Goal: Information Seeking & Learning: Learn about a topic

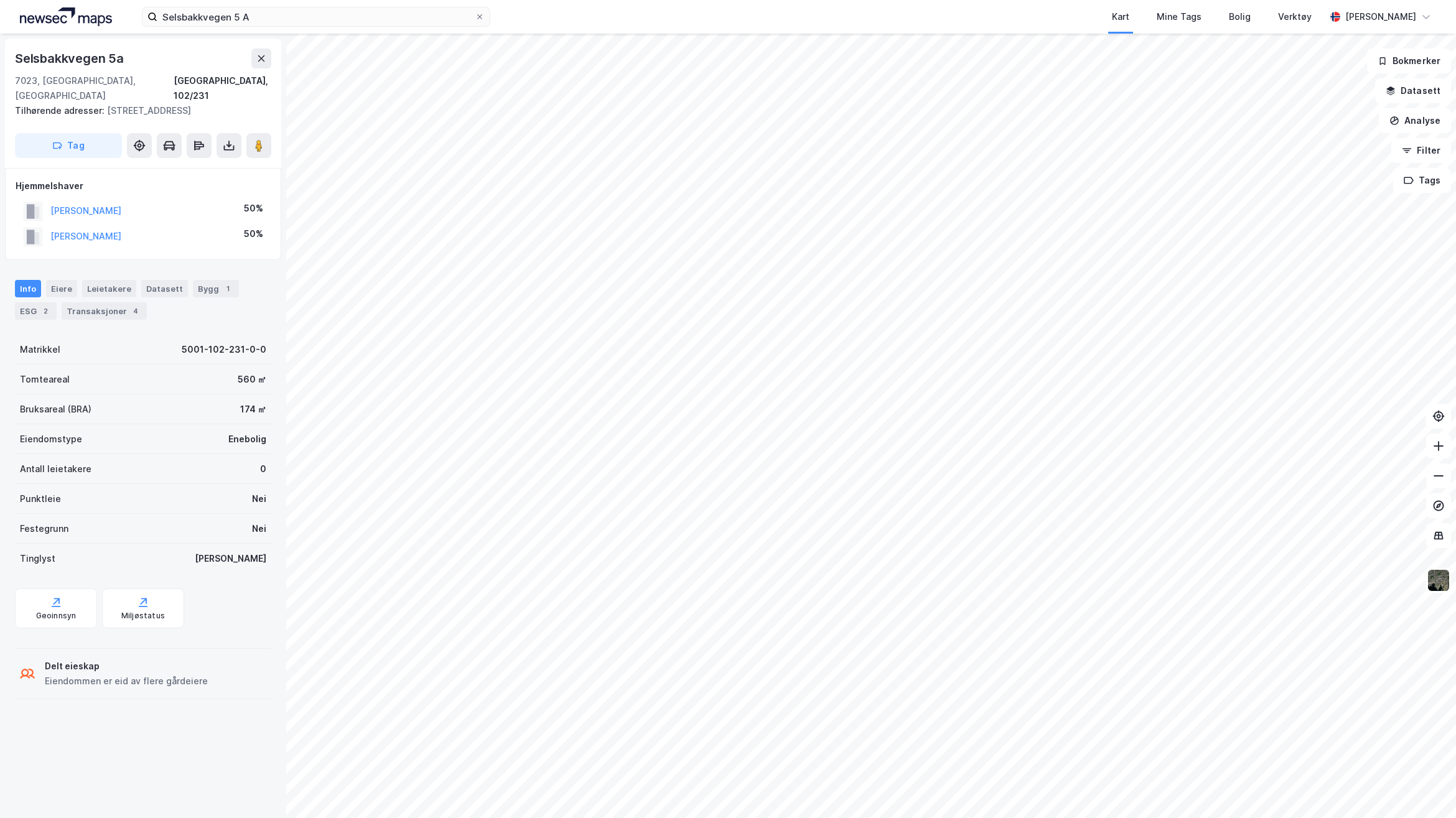
drag, startPoint x: 325, startPoint y: 29, endPoint x: 7, endPoint y: 28, distance: 318.0
click at [7, 28] on div "Selsbakkvegen 5 A Kart Mine Tags Bolig Verktøy [PERSON_NAME]" at bounding box center [728, 17] width 1456 height 34
click at [235, 742] on div "[STREET_ADDRESS], 102/231 Tilhørende adresser: [STREET_ADDRESS] Tag Hjemmelshav…" at bounding box center [143, 426] width 287 height 784
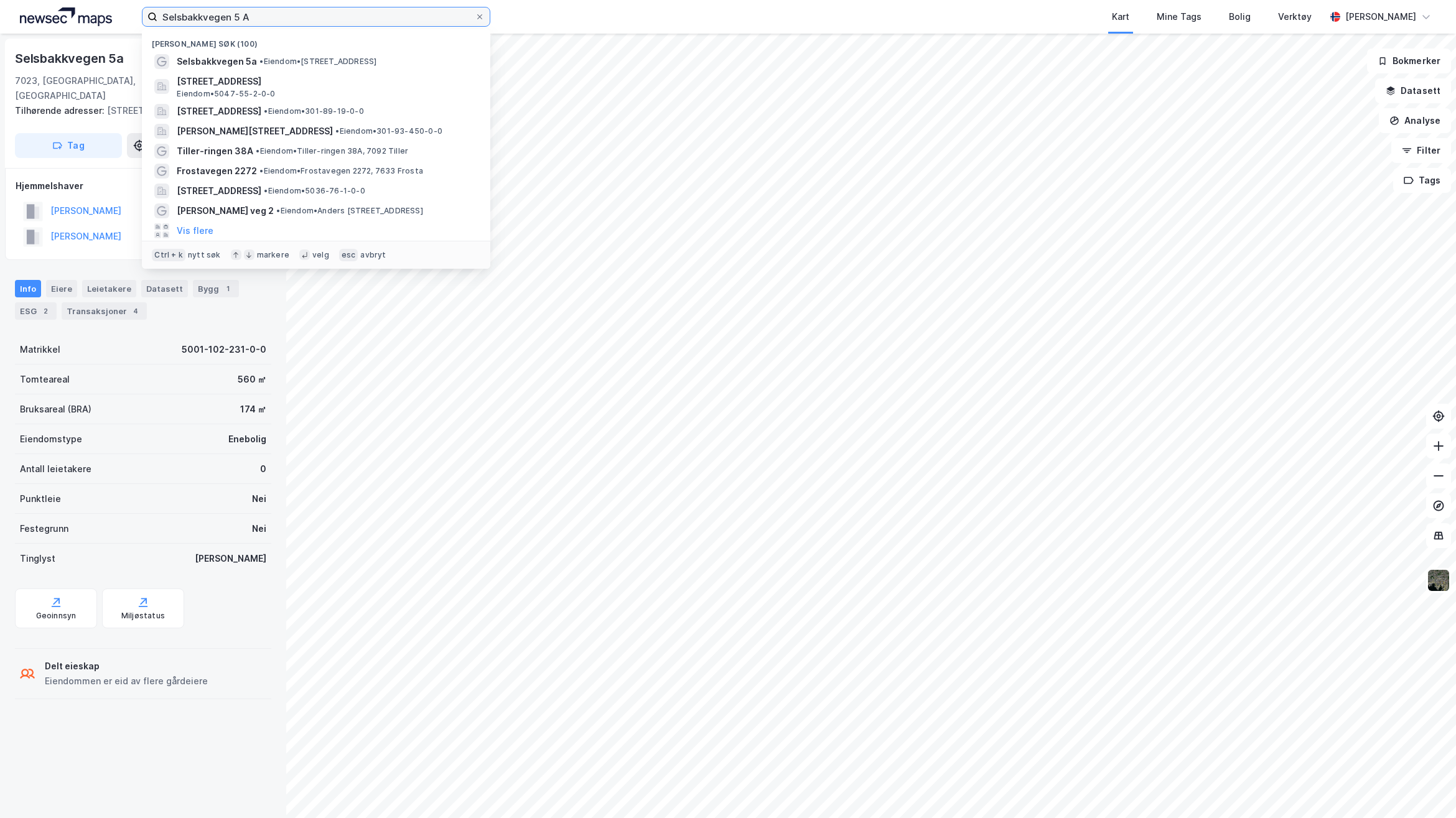
drag, startPoint x: 254, startPoint y: 17, endPoint x: 56, endPoint y: 10, distance: 198.1
click at [70, 11] on div "[STREET_ADDRESS] A Nylige søk (100) [STREET_ADDRESS] • Eiendom • [STREET_ADDRES…" at bounding box center [728, 17] width 1456 height 34
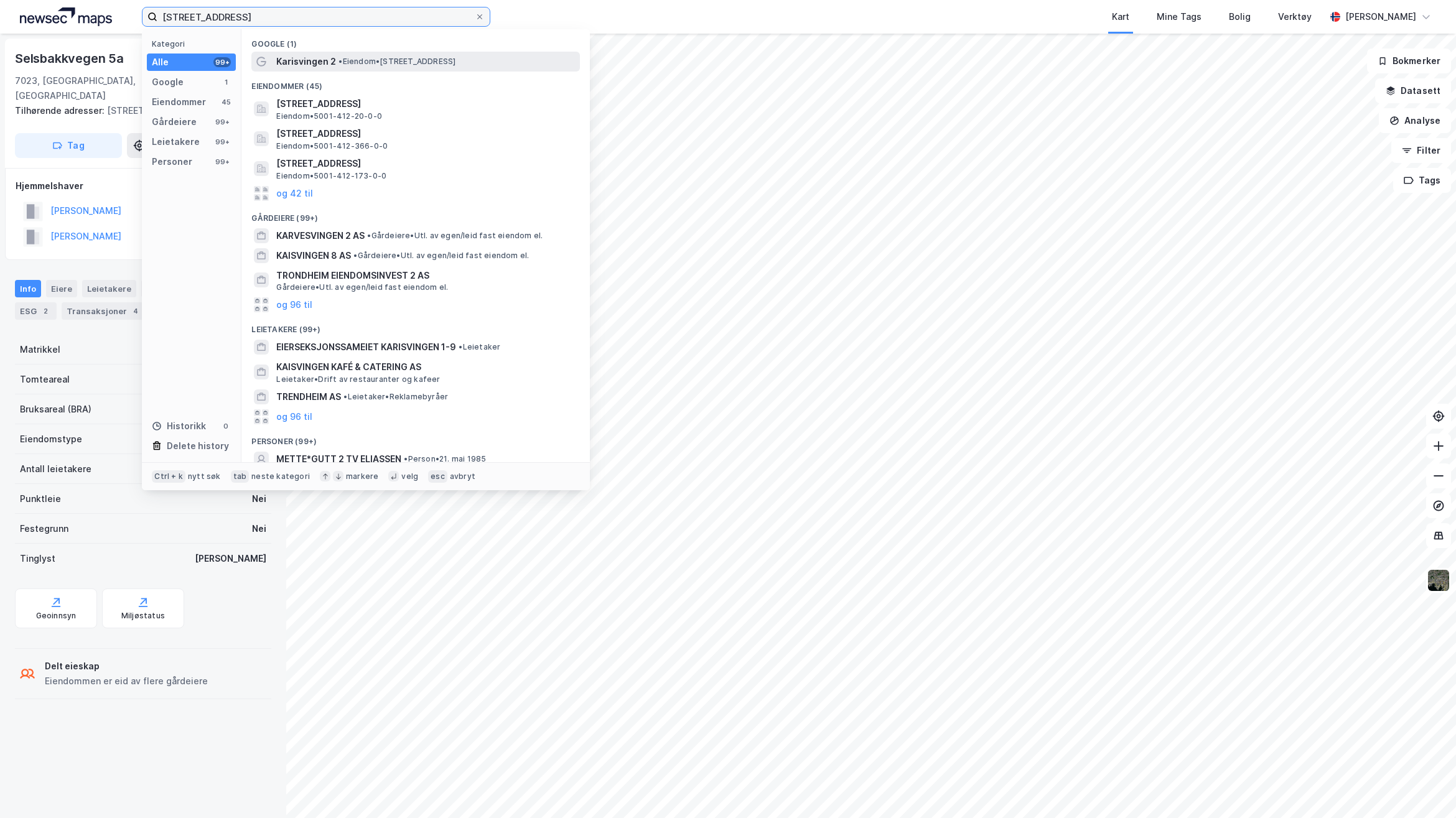
type input "[STREET_ADDRESS]"
click at [338, 66] on span "• Eiendom • [STREET_ADDRESS]" at bounding box center [397, 61] width 117 height 10
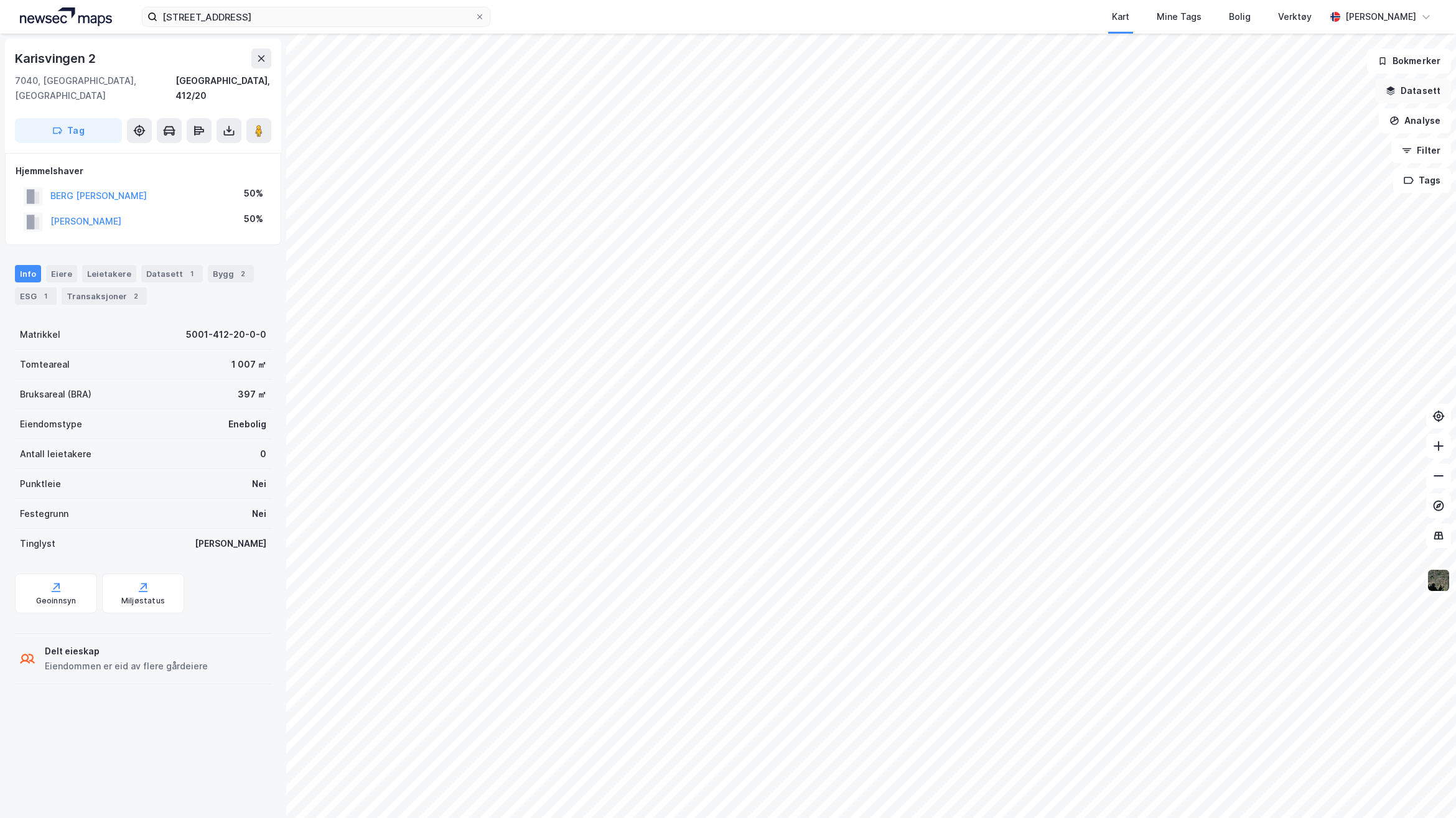
click at [1417, 86] on button "Datasett" at bounding box center [1413, 91] width 76 height 25
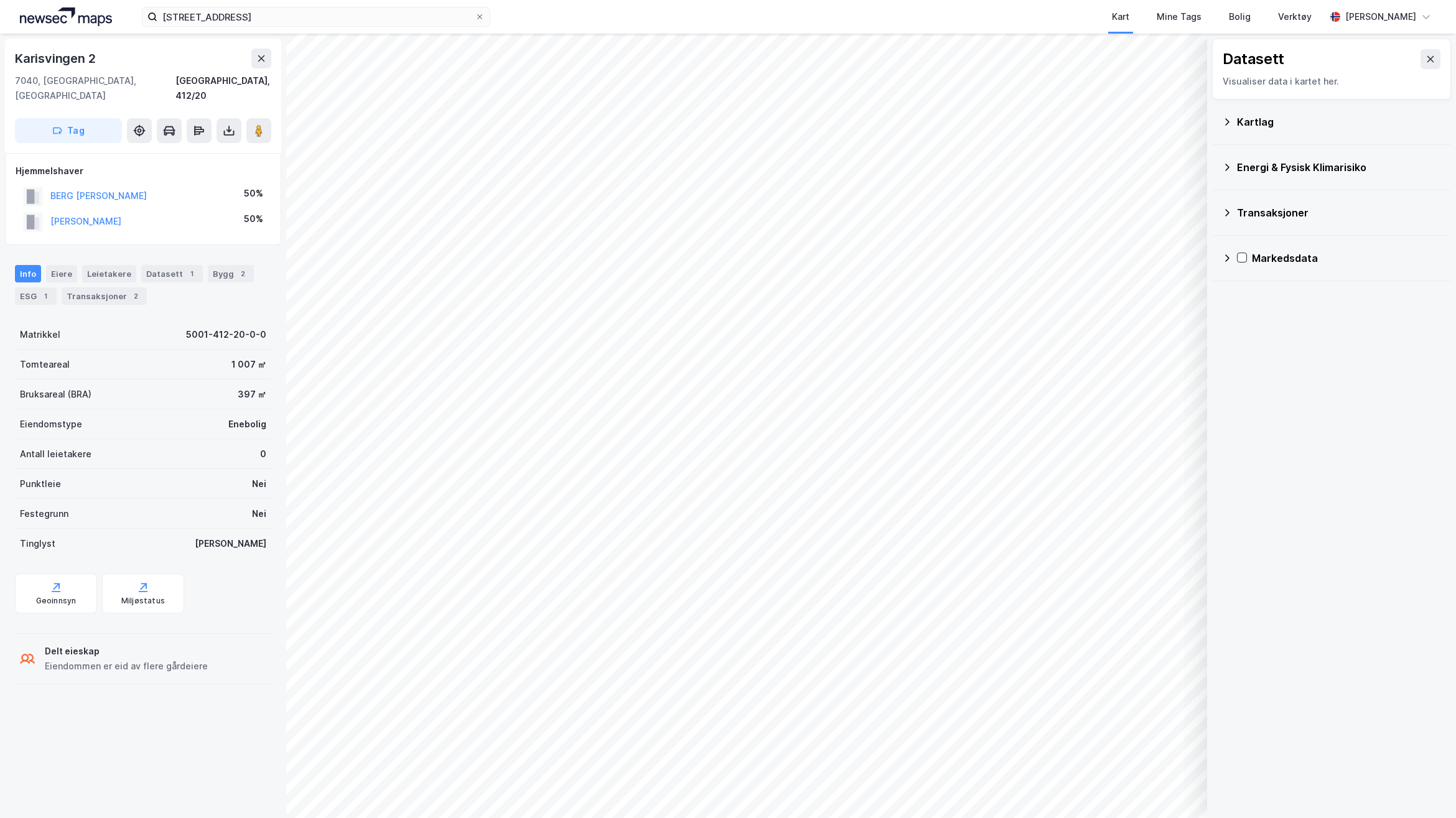
click at [1256, 114] on div "Kartlag" at bounding box center [1339, 122] width 204 height 15
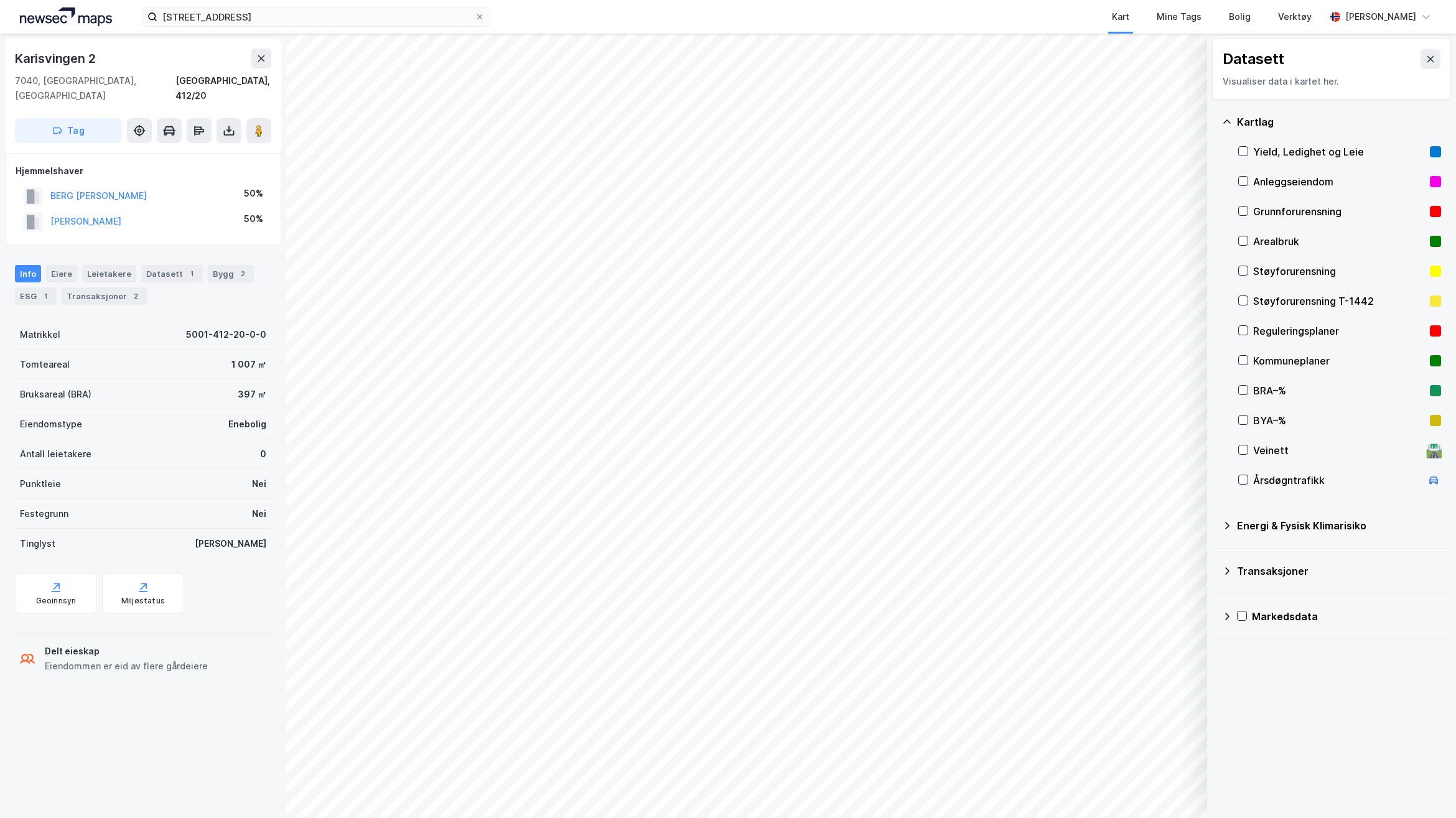
click at [1242, 580] on div "Transaksjoner" at bounding box center [1331, 571] width 219 height 30
click at [1243, 235] on div at bounding box center [1243, 240] width 10 height 10
click at [1246, 240] on icon at bounding box center [1243, 240] width 9 height 9
click at [1240, 333] on icon at bounding box center [1243, 330] width 9 height 9
click at [1240, 534] on div "Energi & Fysisk Klimarisiko" at bounding box center [1331, 525] width 219 height 30
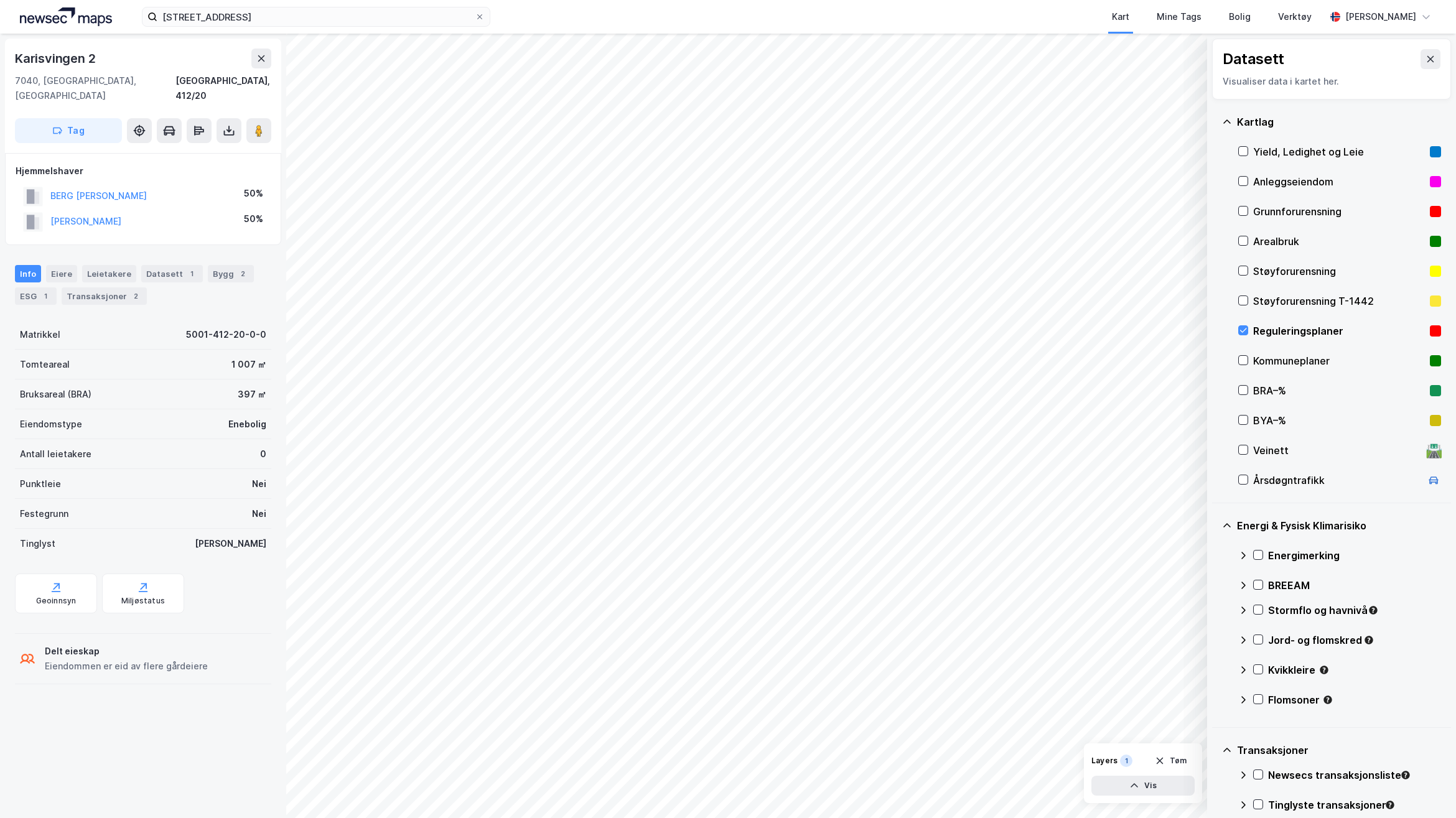
click at [1249, 340] on div "Reguleringsplaner" at bounding box center [1340, 331] width 203 height 30
